Goal: Navigation & Orientation: Find specific page/section

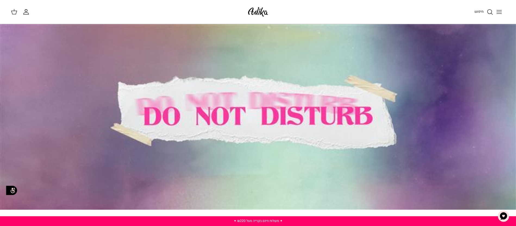
click at [500, 7] on button "Toggle menu" at bounding box center [499, 12] width 12 height 12
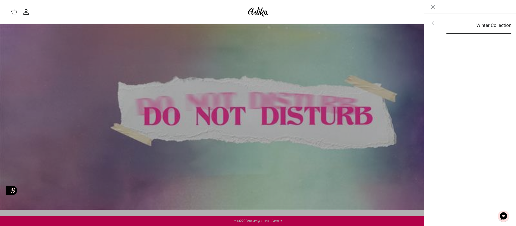
click at [448, 29] on link "Winter Collection" at bounding box center [479, 25] width 75 height 17
click at [506, 6] on icon "Left" at bounding box center [508, 7] width 7 height 7
drag, startPoint x: 435, startPoint y: 7, endPoint x: 420, endPoint y: 16, distance: 17.7
click at [435, 7] on icon "Close" at bounding box center [433, 7] width 7 height 7
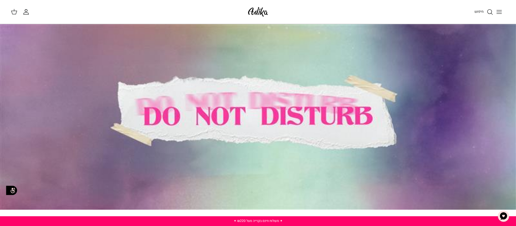
click at [324, 108] on div at bounding box center [258, 117] width 516 height 186
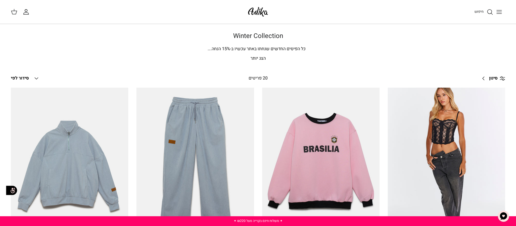
click at [497, 9] on icon "Toggle menu" at bounding box center [499, 12] width 7 height 7
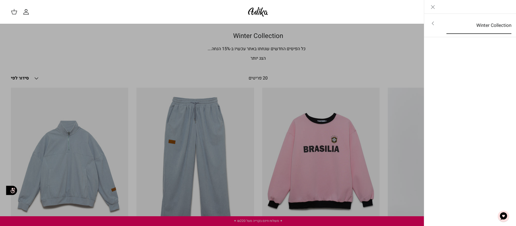
click at [499, 22] on link "Winter Collection" at bounding box center [479, 25] width 75 height 17
click at [499, 24] on link "לכל הפריטים" at bounding box center [470, 24] width 87 height 14
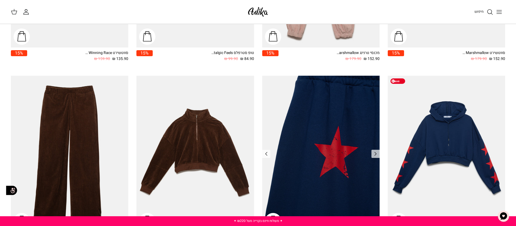
scroll to position [384, 0]
